Goal: Task Accomplishment & Management: Manage account settings

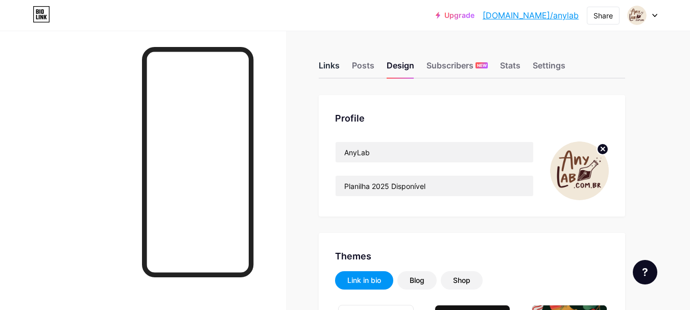
click at [332, 60] on div "Links" at bounding box center [328, 68] width 21 height 18
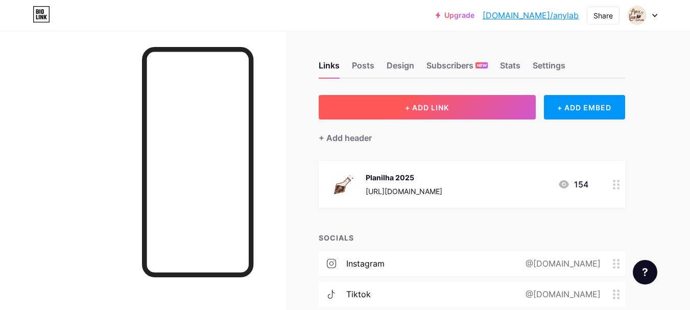
click at [405, 108] on span "+ ADD LINK" at bounding box center [427, 107] width 44 height 9
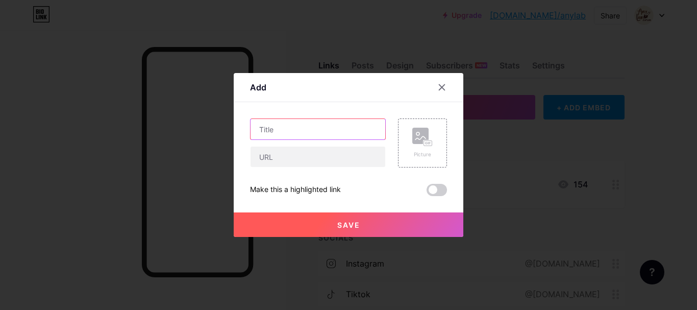
click at [288, 132] on input "text" at bounding box center [318, 129] width 135 height 20
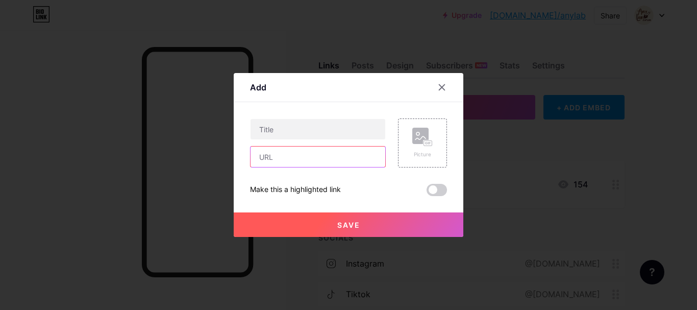
click at [287, 155] on input "text" at bounding box center [318, 156] width 135 height 20
paste input "[URL][DOMAIN_NAME]"
type input "[URL][DOMAIN_NAME]"
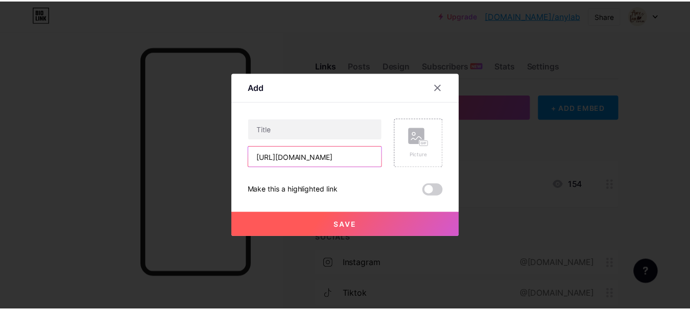
scroll to position [0, 0]
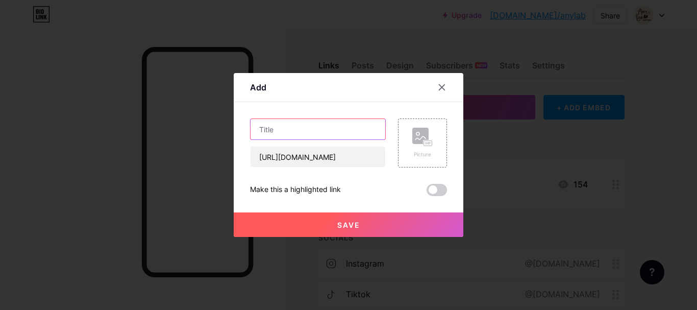
click at [298, 131] on input "text" at bounding box center [318, 129] width 135 height 20
paste input "♡ NOVIDADES ♡"
type input "♡ NOVIDADES ♡"
click at [403, 143] on div "Picture" at bounding box center [422, 142] width 49 height 49
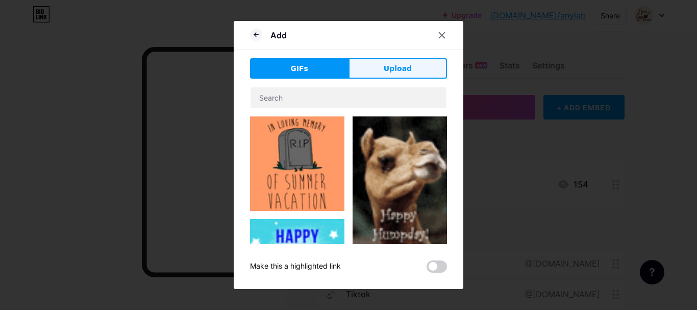
click at [389, 70] on span "Upload" at bounding box center [398, 68] width 28 height 11
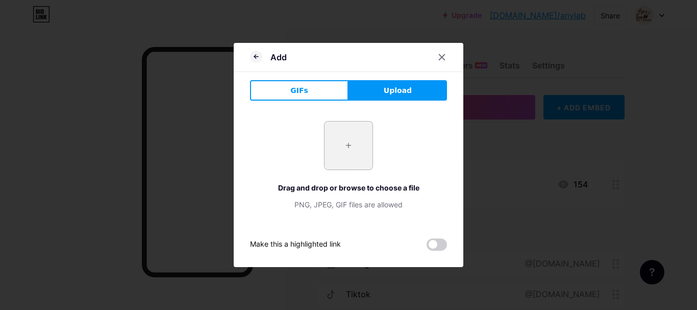
click at [350, 144] on input "file" at bounding box center [349, 145] width 48 height 48
type input "C:\fakepath\AnyLab-04.png"
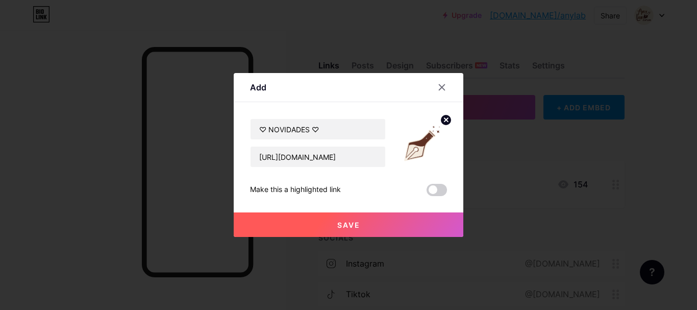
click at [355, 224] on span "Save" at bounding box center [348, 224] width 23 height 9
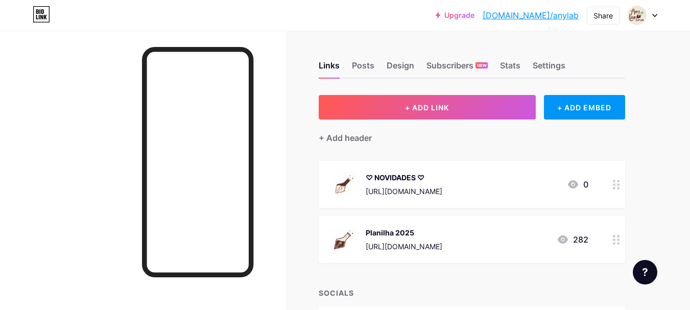
click at [407, 174] on div "♡ NOVIDADES ♡" at bounding box center [403, 177] width 77 height 11
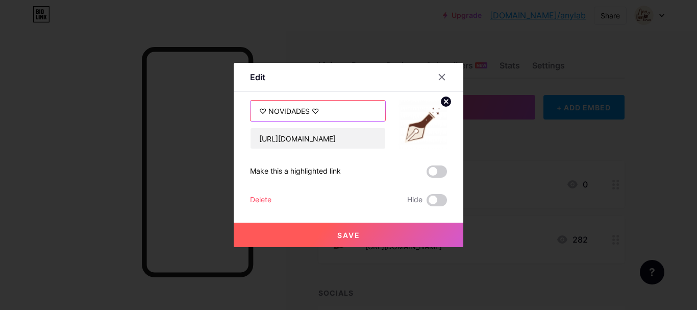
drag, startPoint x: 304, startPoint y: 109, endPoint x: 267, endPoint y: 104, distance: 37.6
click at [267, 104] on input "♡ NOVIDADES ♡" at bounding box center [318, 111] width 135 height 20
type input "♡ ARQUIVOS ♡"
click at [318, 227] on button "Save" at bounding box center [349, 235] width 230 height 24
